Goal: Find specific page/section: Find specific page/section

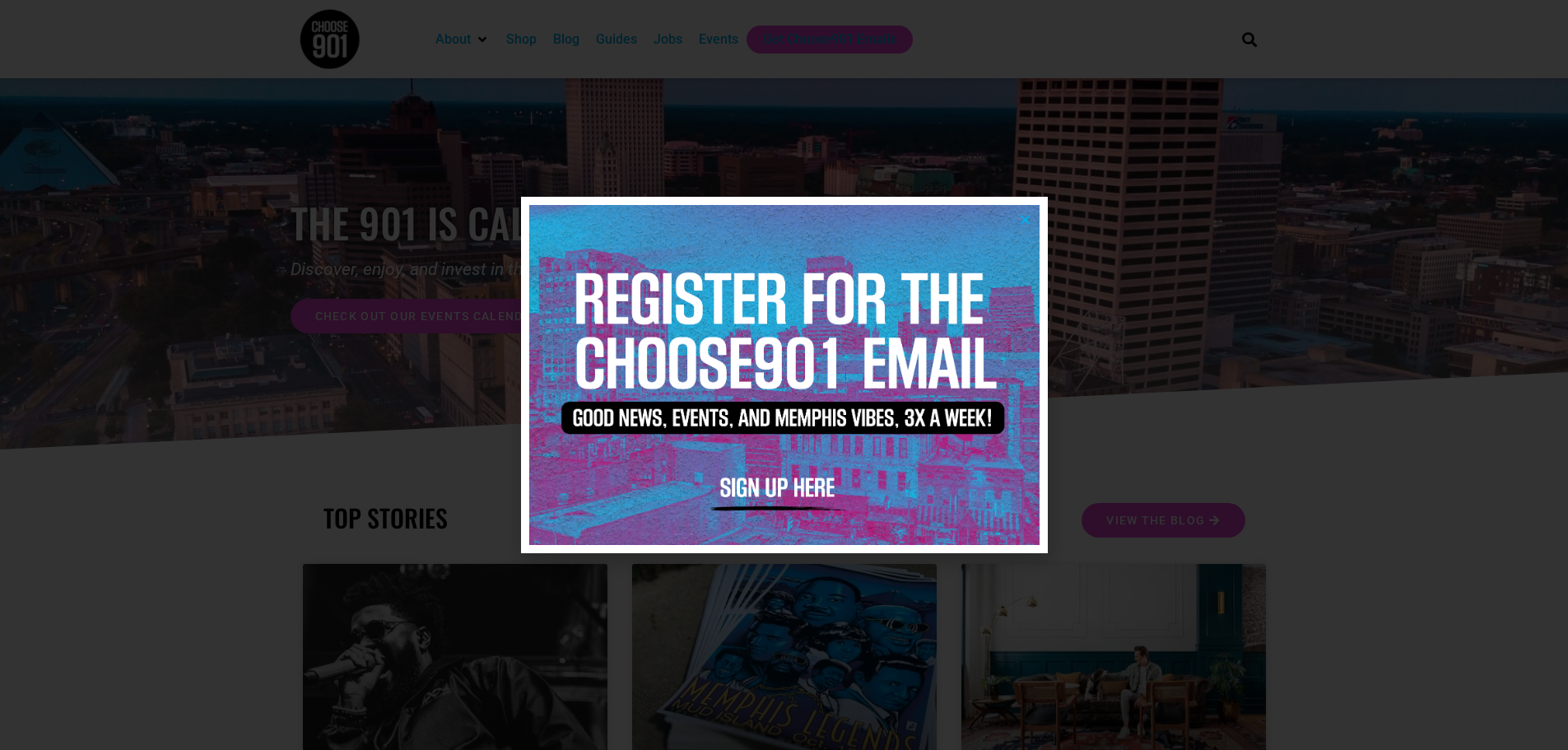
click at [1023, 220] on icon "Close" at bounding box center [1025, 219] width 13 height 13
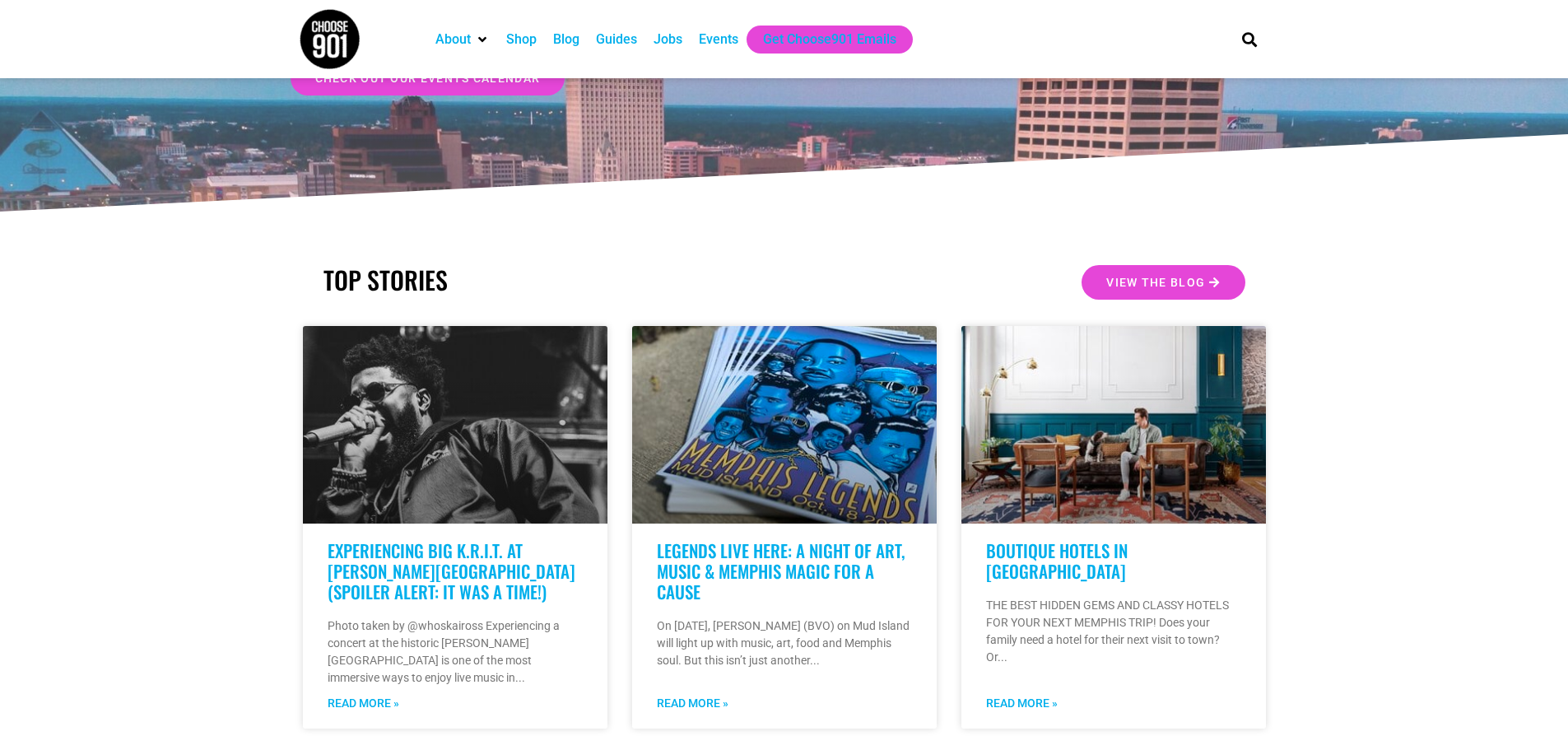
scroll to position [247, 0]
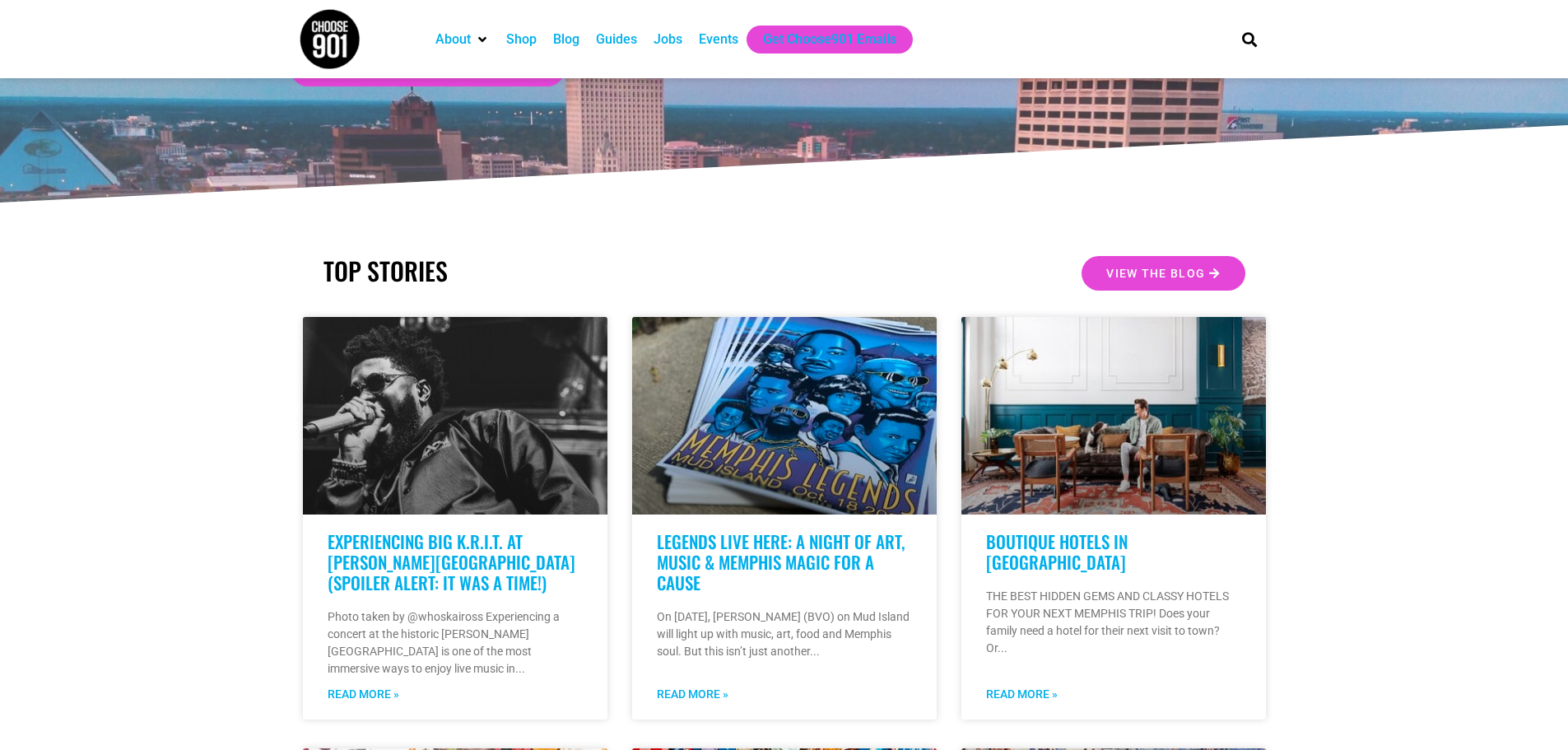
click at [675, 50] on div "Jobs" at bounding box center [668, 39] width 45 height 28
click at [668, 47] on div "Jobs" at bounding box center [668, 40] width 29 height 20
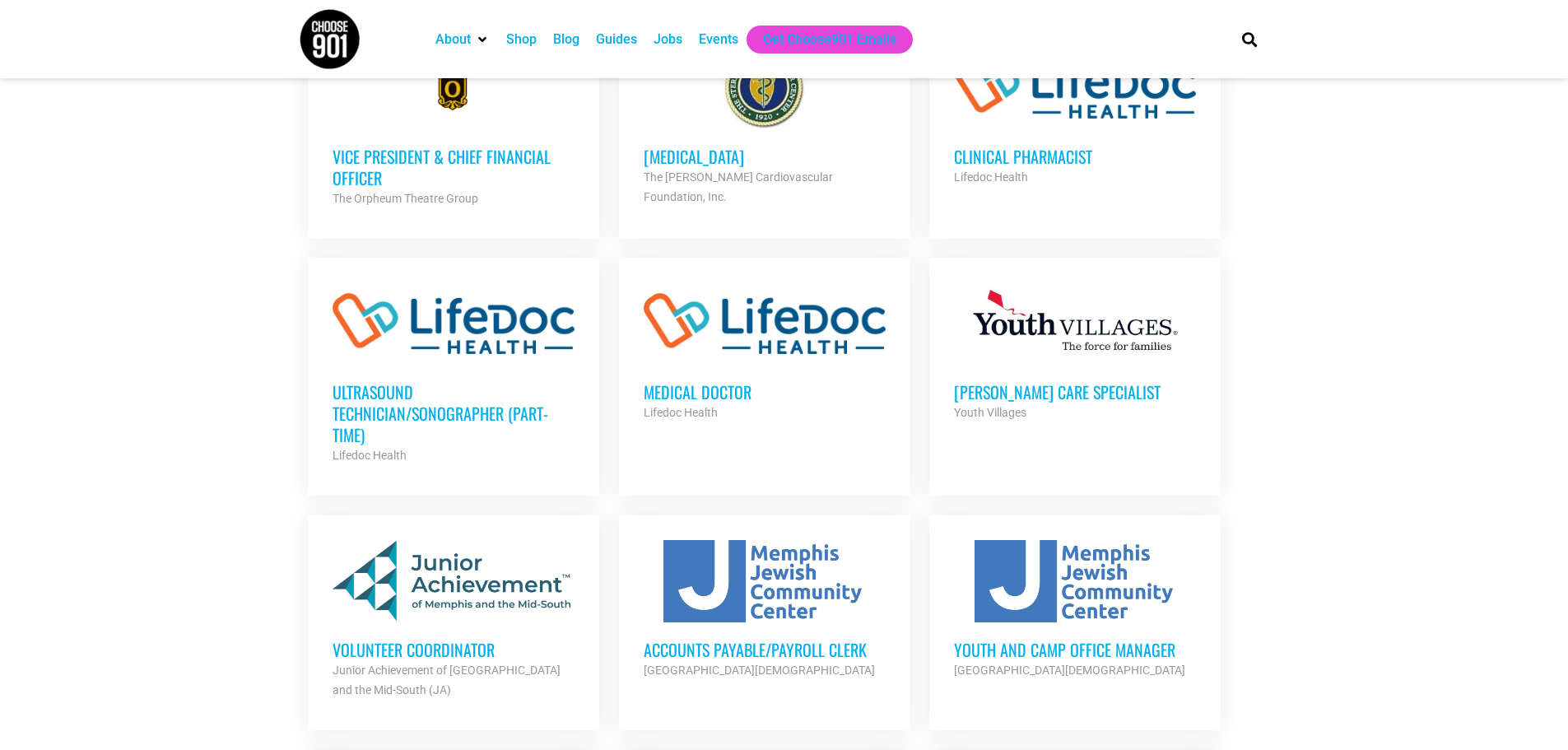
scroll to position [987, 0]
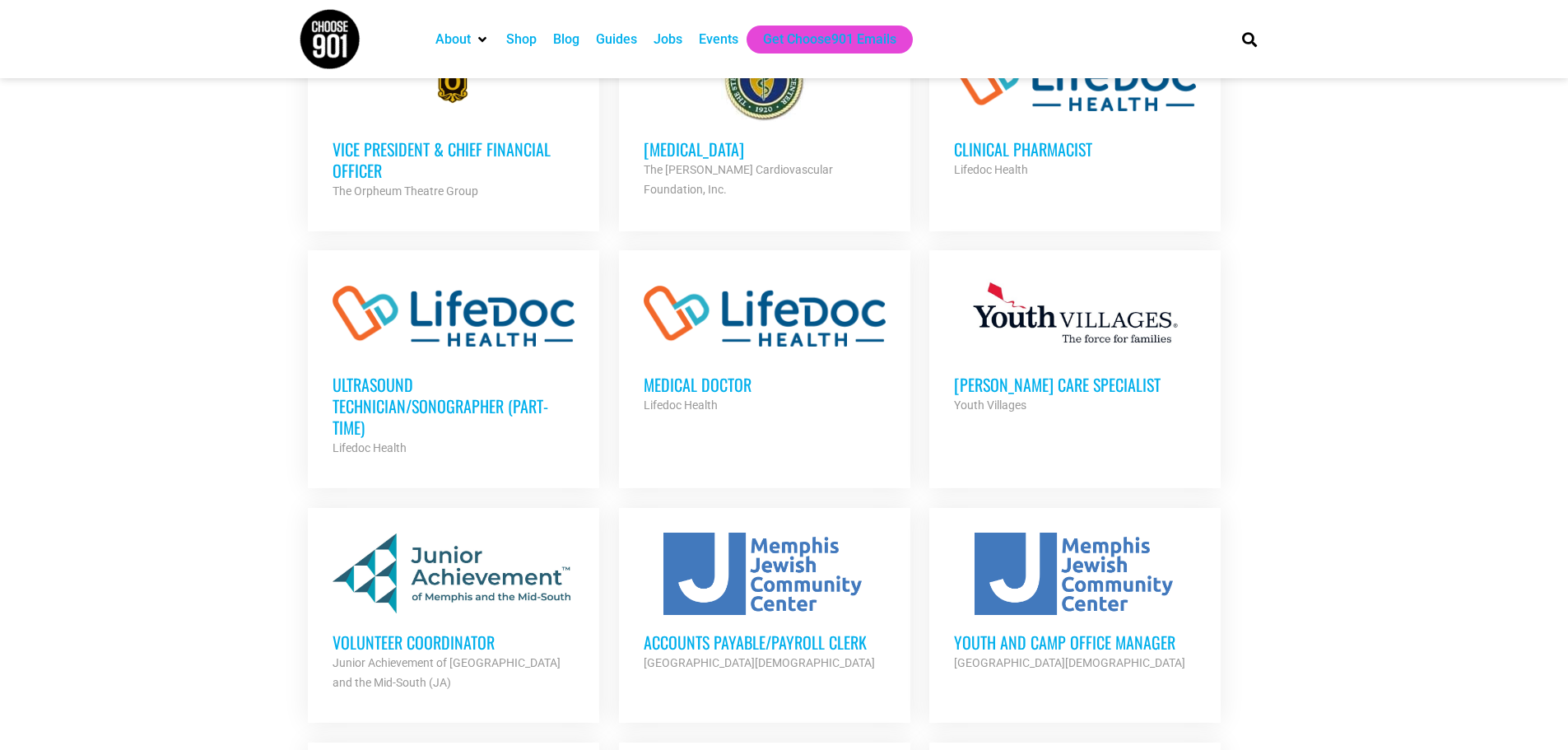
click at [388, 151] on h3 "Vice President & Chief Financial Officer" at bounding box center [453, 160] width 242 height 43
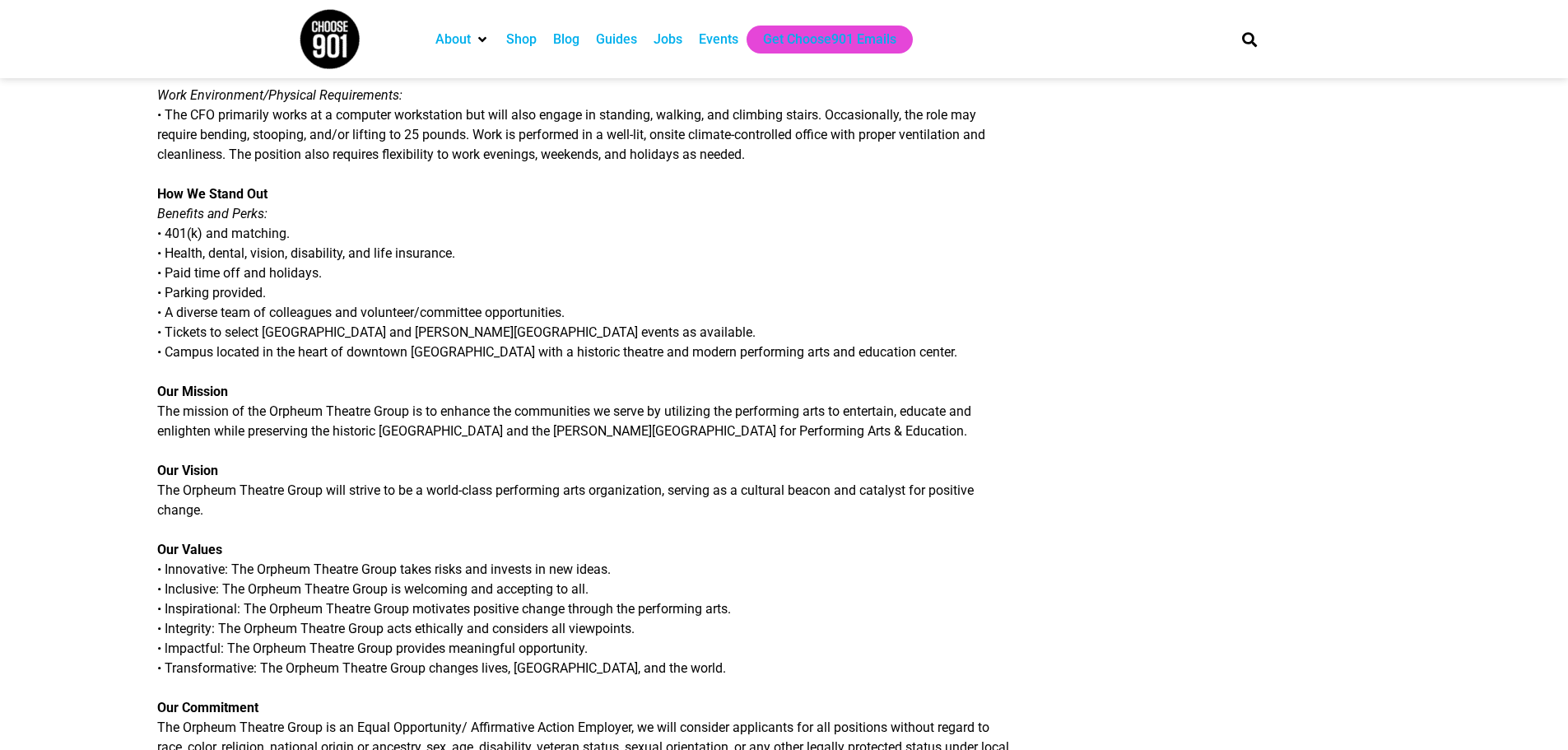
scroll to position [1647, 0]
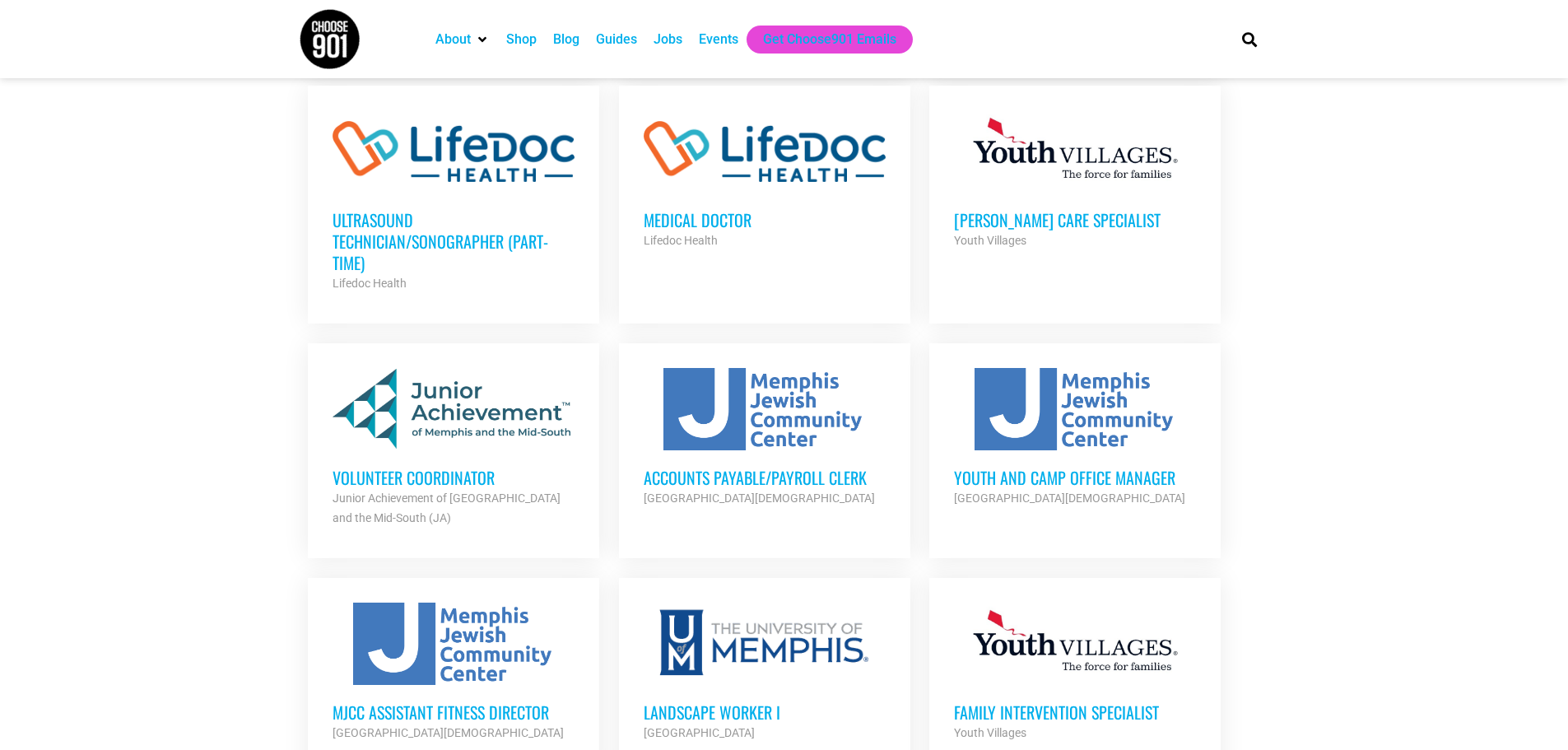
scroll to position [1235, 0]
